Goal: Find specific fact: Find contact information

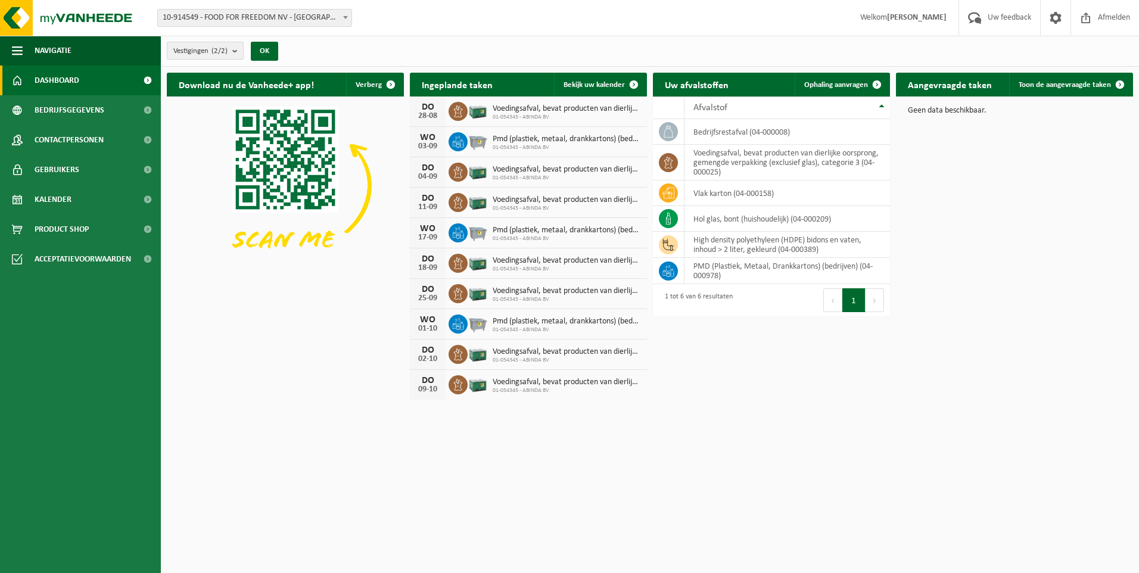
click at [204, 54] on span "Vestigingen (2/2)" at bounding box center [200, 51] width 54 height 18
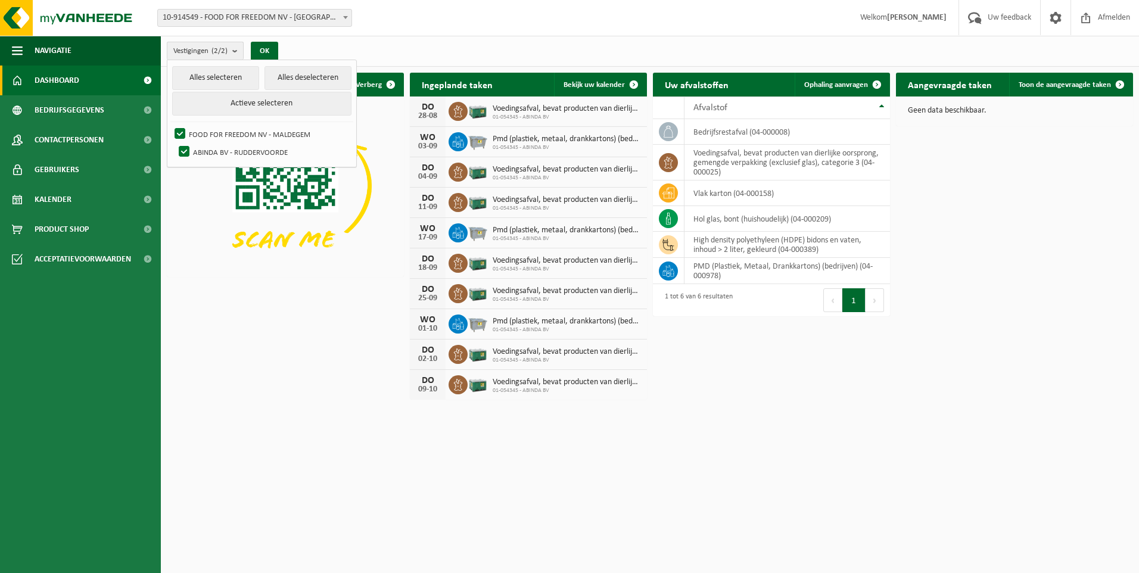
click at [204, 54] on span "Vestigingen (2/2)" at bounding box center [200, 51] width 54 height 18
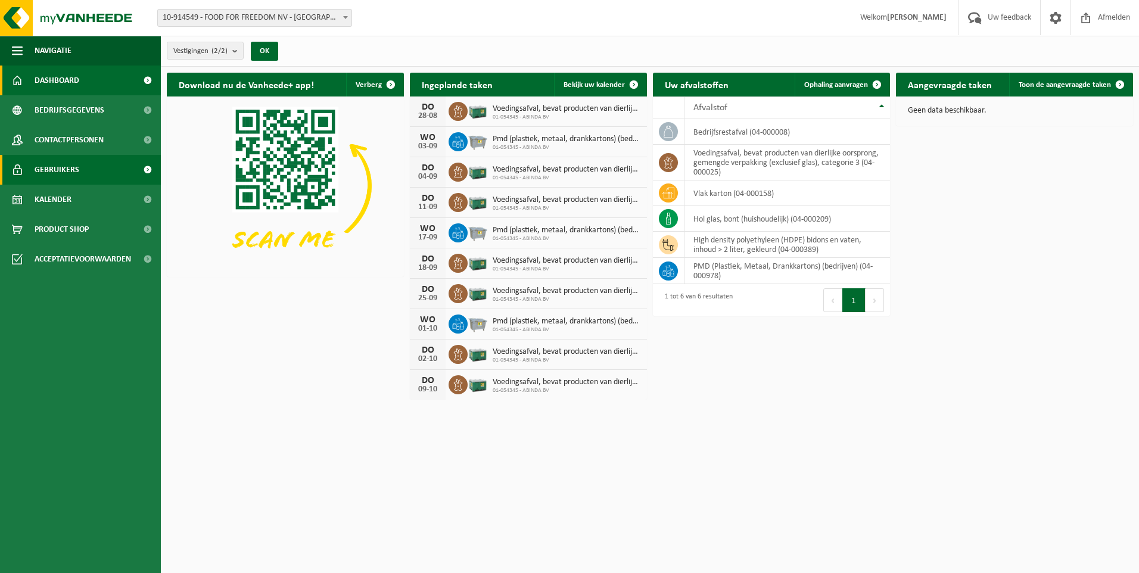
click at [50, 178] on span "Gebruikers" at bounding box center [57, 170] width 45 height 30
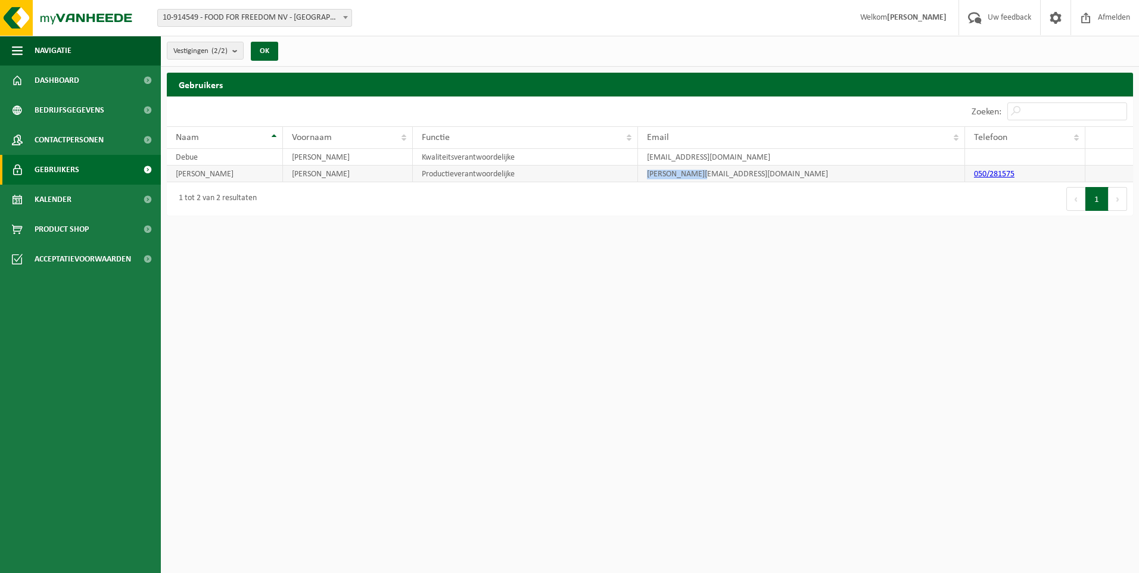
drag, startPoint x: 701, startPoint y: 172, endPoint x: 647, endPoint y: 172, distance: 54.2
click at [647, 172] on td "eric@abinda.be" at bounding box center [801, 174] width 327 height 17
copy td "eric@abinda.be"
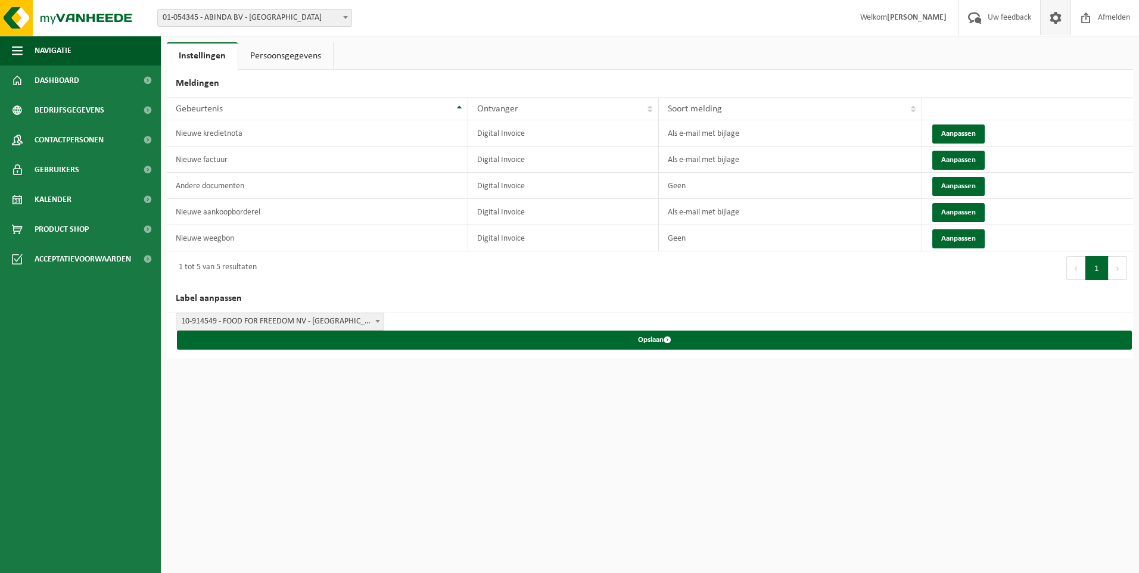
select select "6156"
click at [1088, 28] on span at bounding box center [1086, 17] width 18 height 35
